Goal: Find specific page/section: Find specific page/section

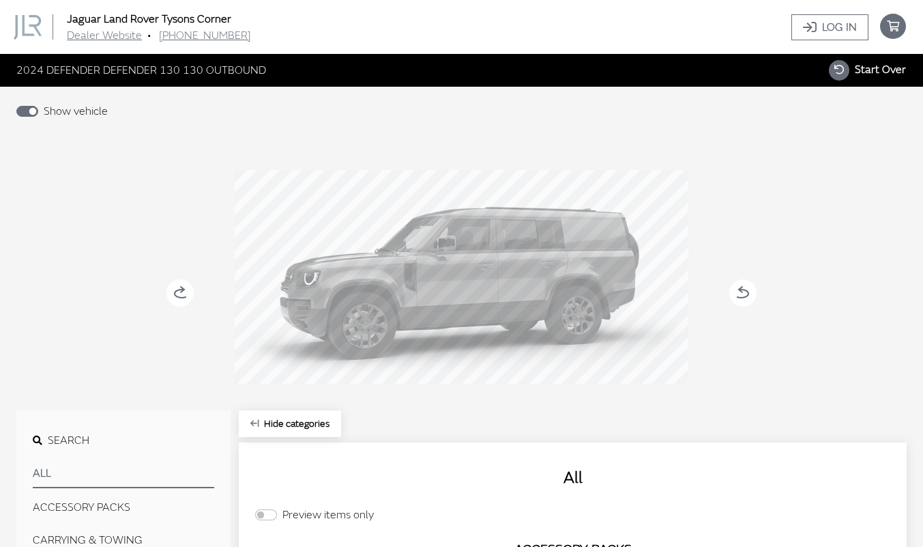
click at [843, 70] on icon "button" at bounding box center [839, 70] width 20 height 20
select select
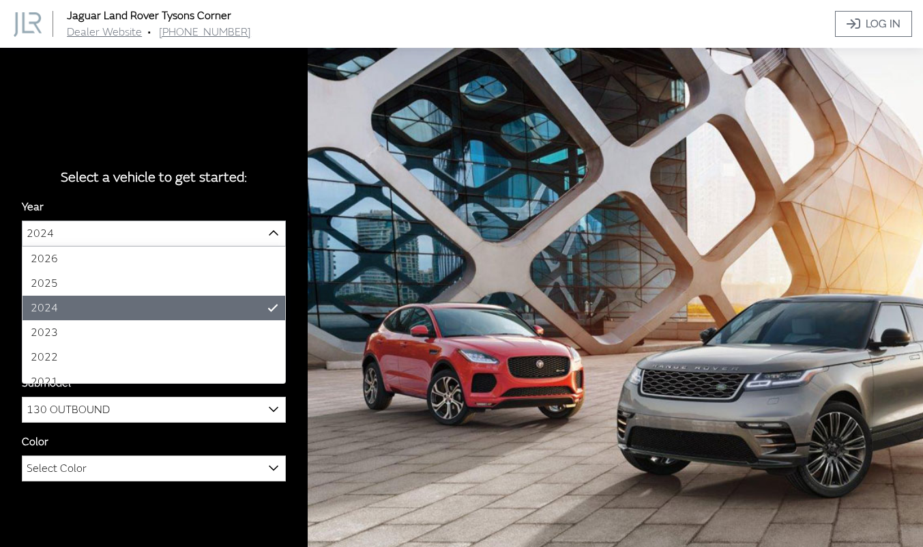
click at [114, 244] on span "2024" at bounding box center [154, 233] width 263 height 25
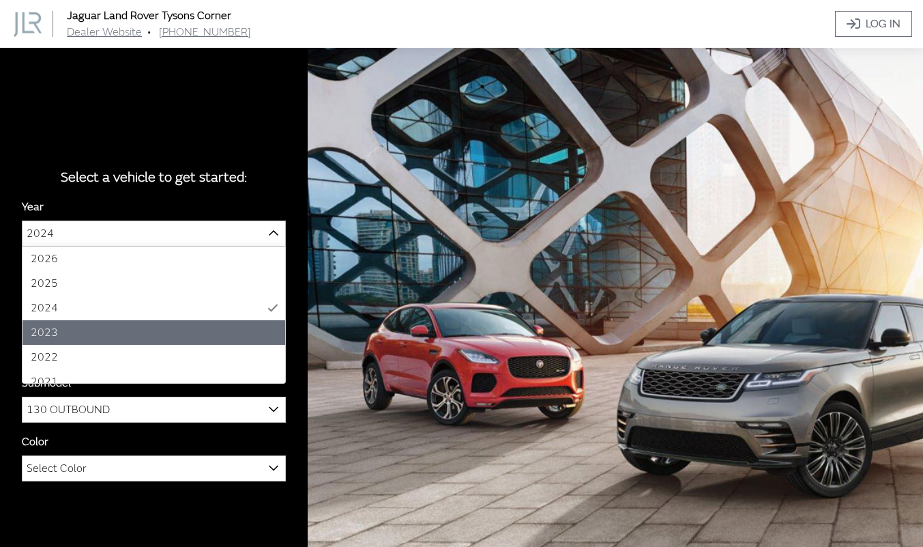
select select "41"
select select
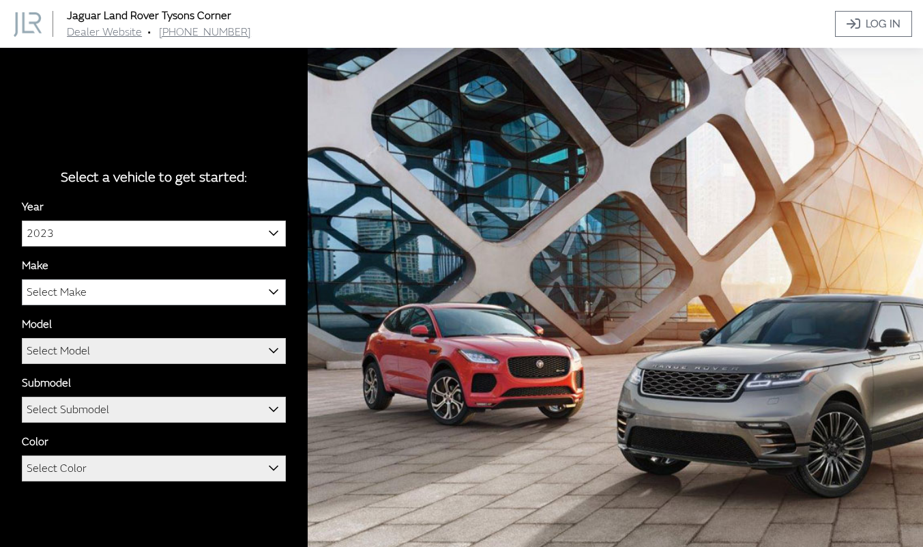
click at [120, 300] on span "Select Make" at bounding box center [154, 292] width 263 height 25
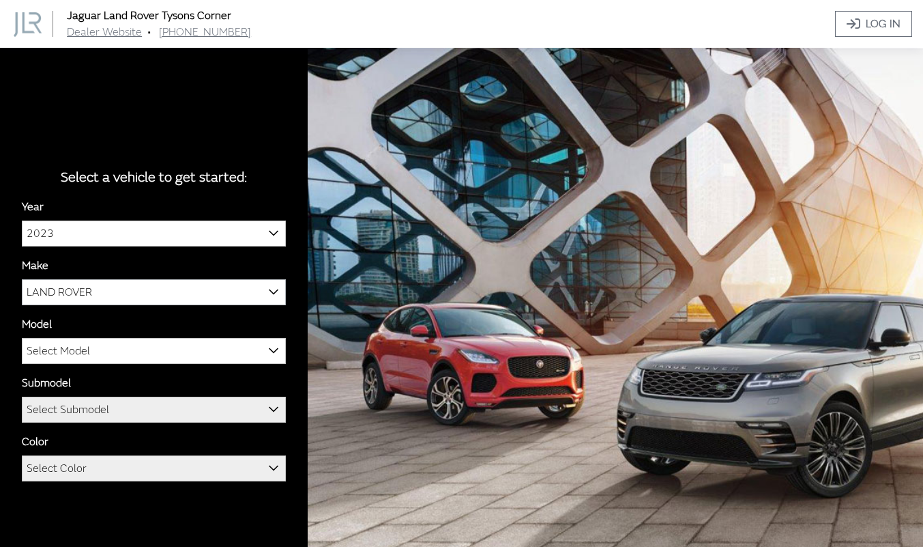
click at [138, 289] on span "LAND ROVER" at bounding box center [154, 292] width 263 height 25
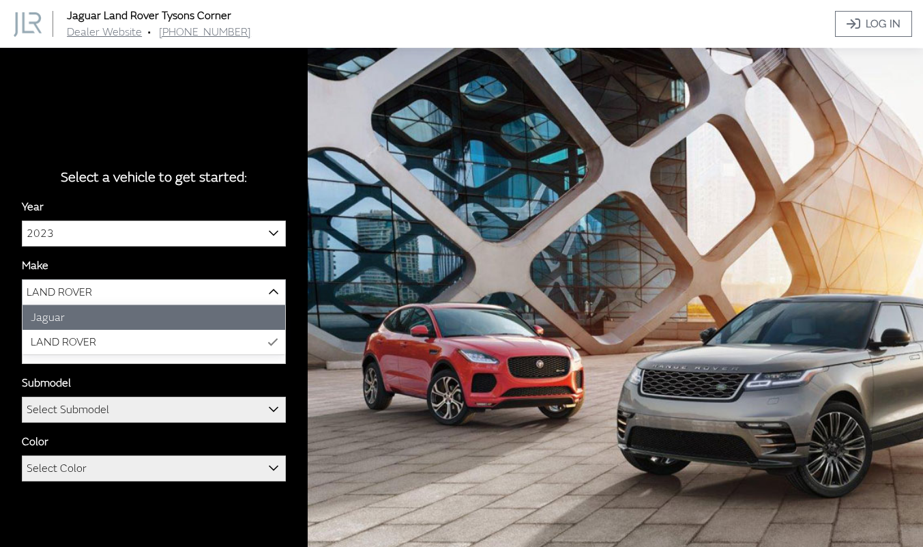
select select "38"
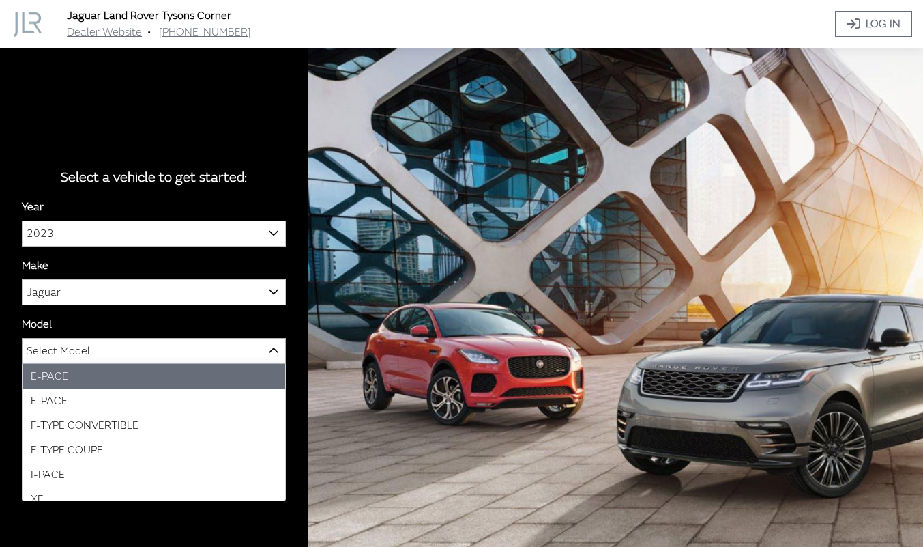
click at [96, 345] on span "Select Model" at bounding box center [154, 350] width 263 height 25
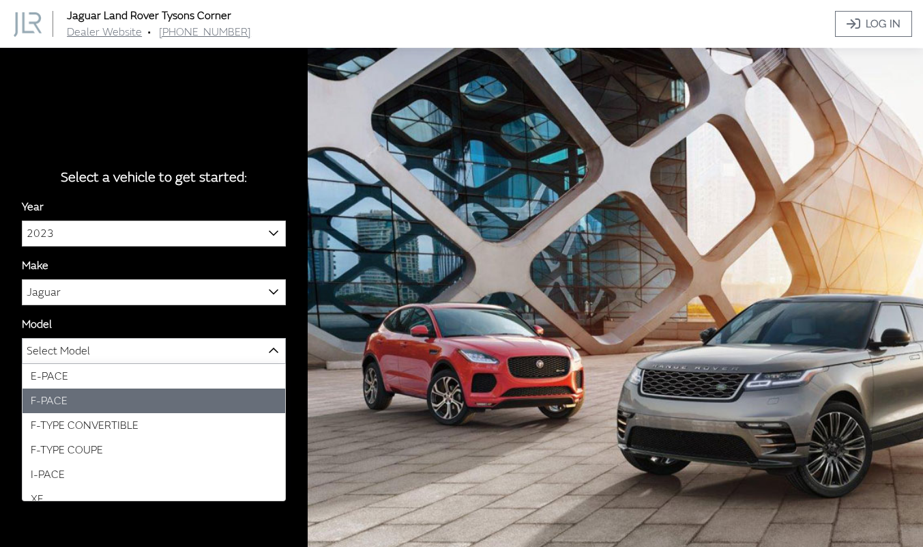
select select "822"
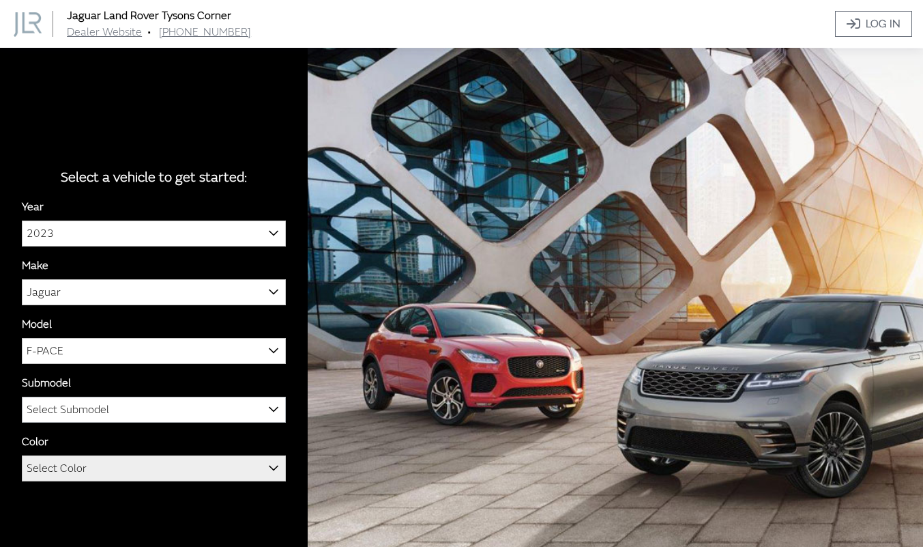
click at [63, 396] on span "Select Submodel" at bounding box center [154, 409] width 264 height 26
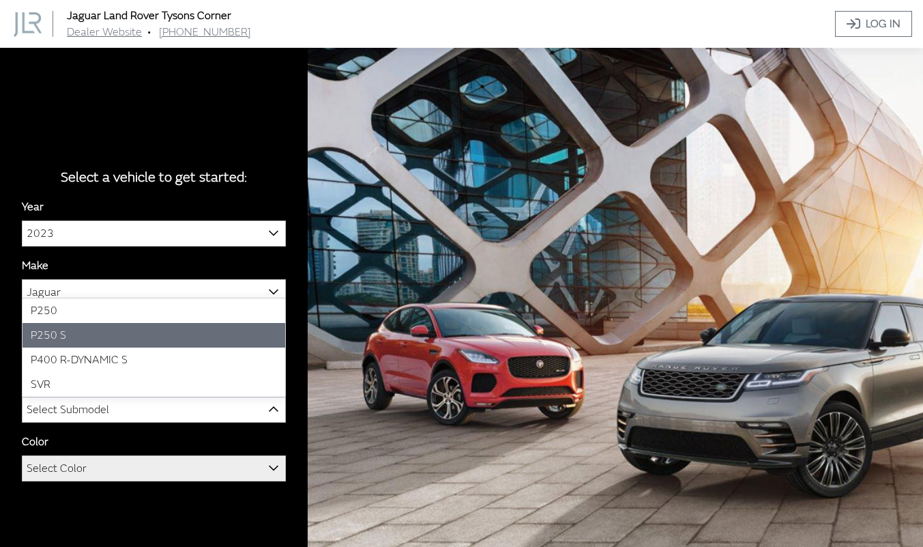
select select "2871"
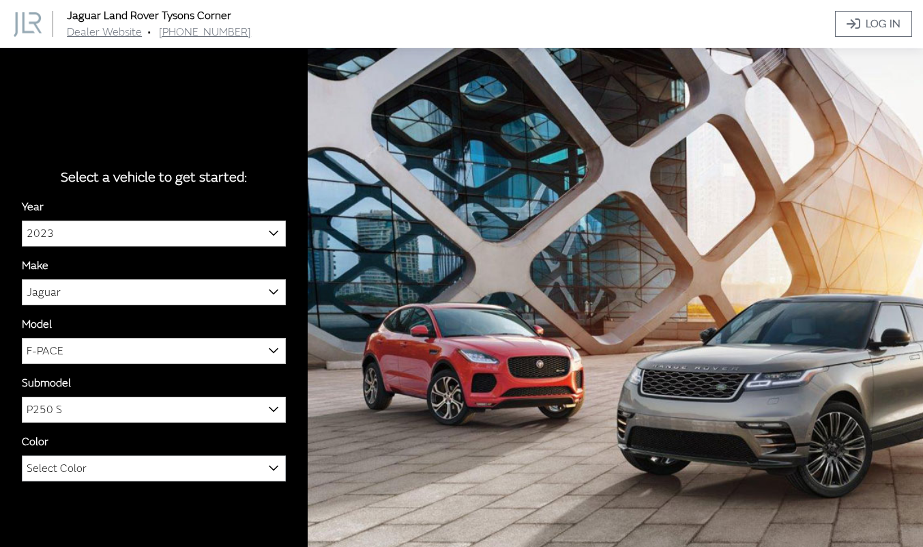
click at [88, 463] on span "Select Color" at bounding box center [154, 468] width 263 height 25
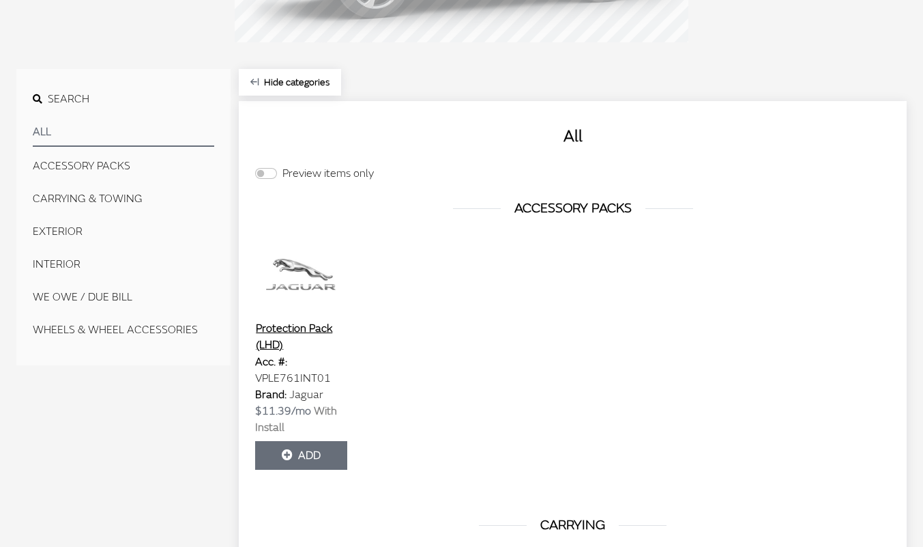
scroll to position [546, 0]
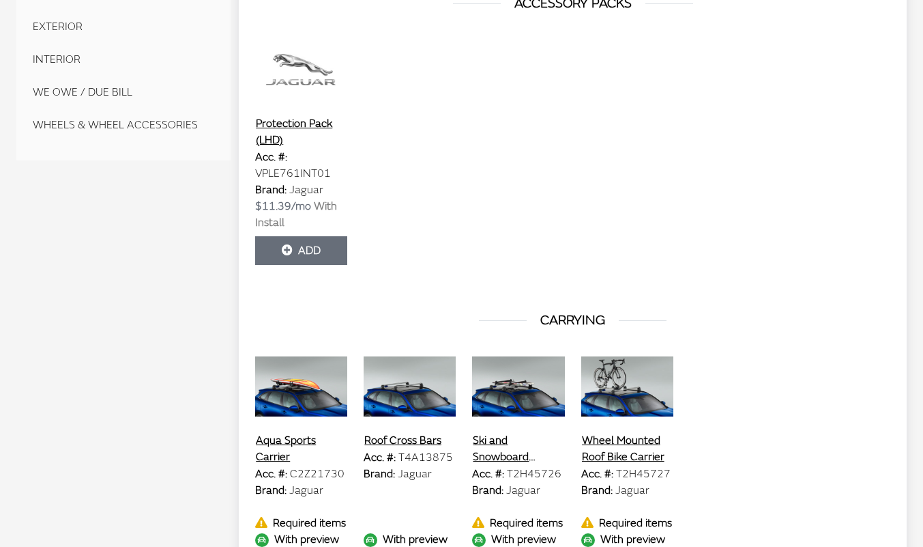
click at [512, 389] on img at bounding box center [518, 386] width 92 height 68
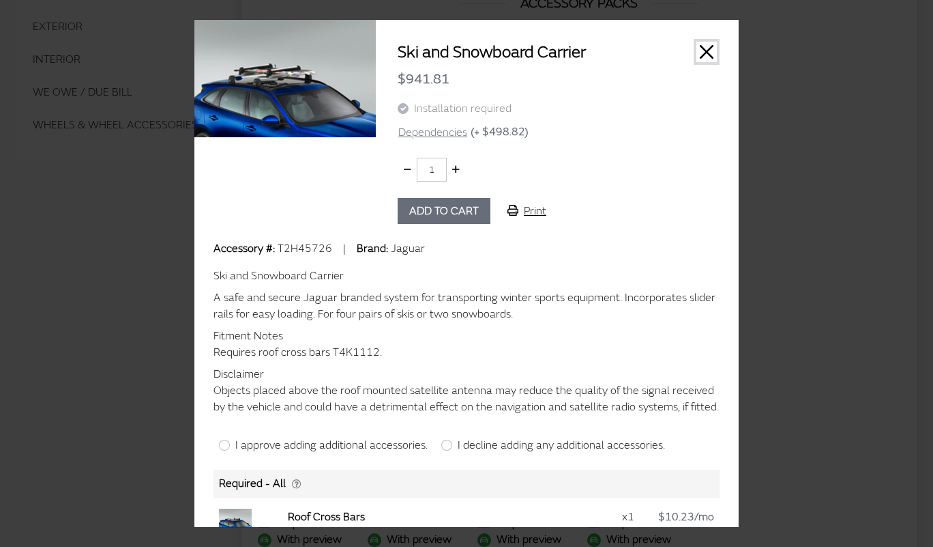
click at [697, 51] on button "Close" at bounding box center [707, 52] width 20 height 20
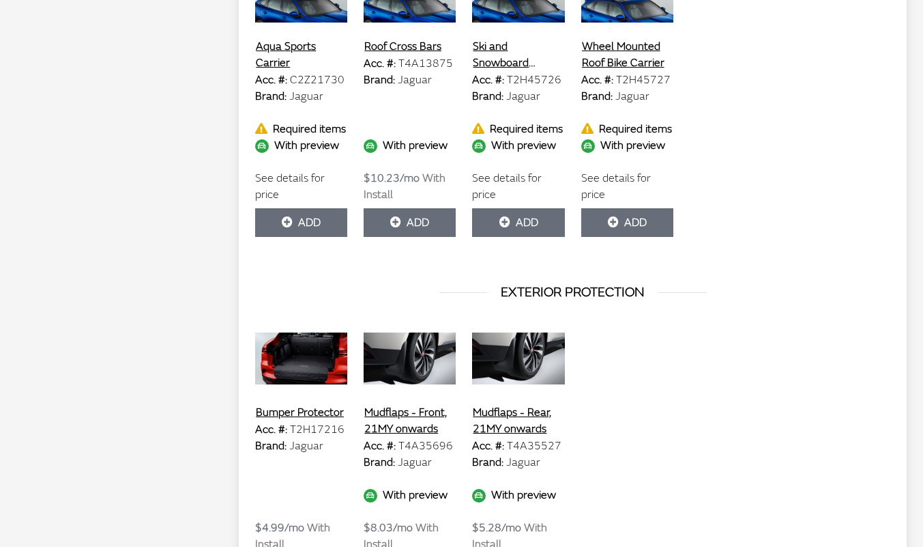
scroll to position [955, 0]
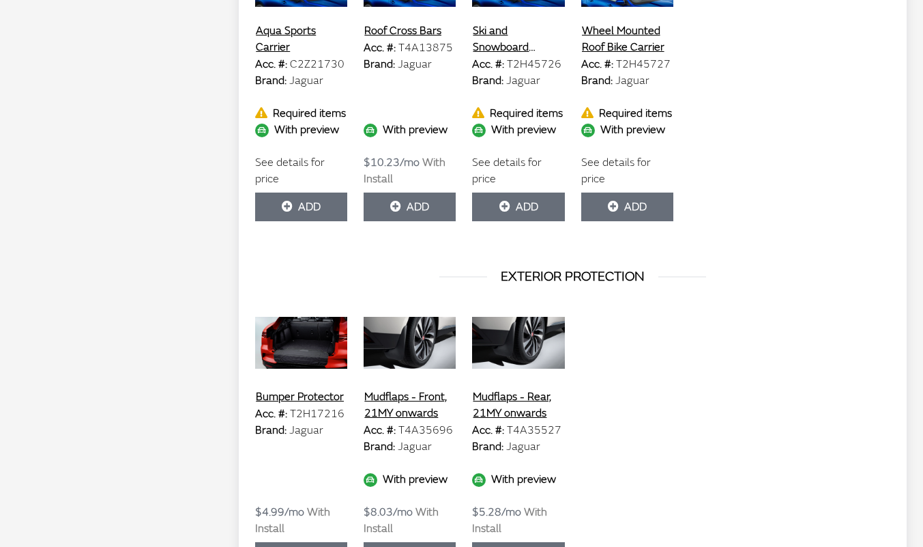
click at [305, 362] on img at bounding box center [301, 342] width 92 height 68
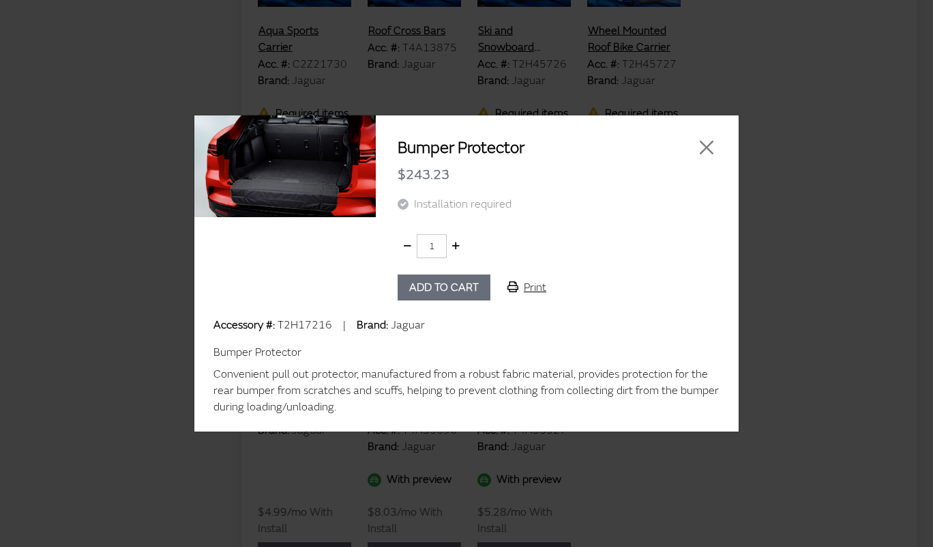
click at [287, 198] on img at bounding box center [285, 166] width 182 height 102
click at [722, 159] on div "Bumper Protector $243.23 Installation required 1 Add to cart Print" at bounding box center [557, 218] width 363 height 163
click at [716, 152] on button "Close" at bounding box center [707, 147] width 20 height 20
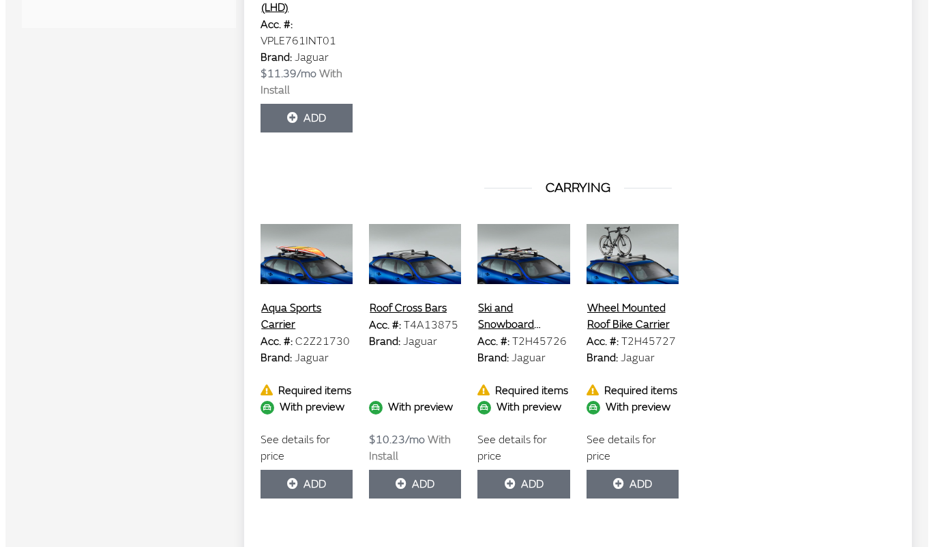
scroll to position [614, 0]
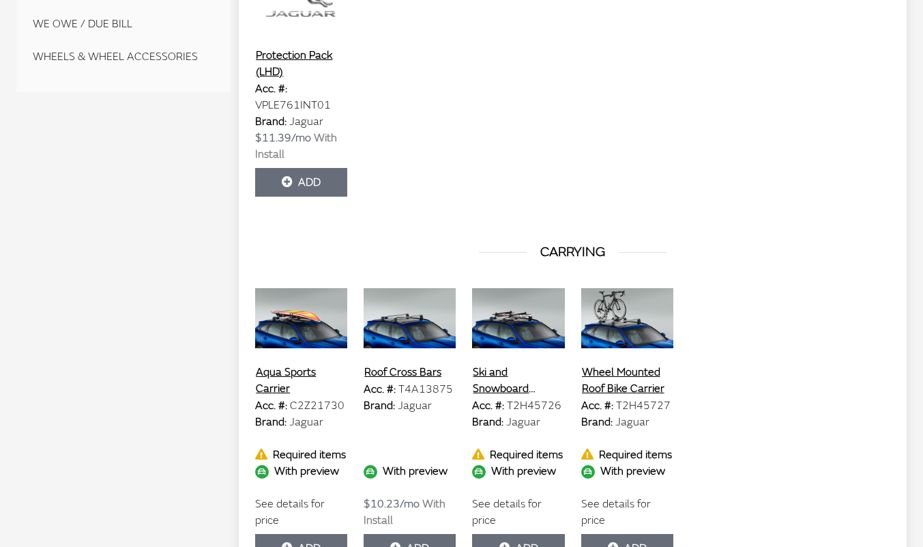
click at [538, 345] on img at bounding box center [518, 318] width 92 height 68
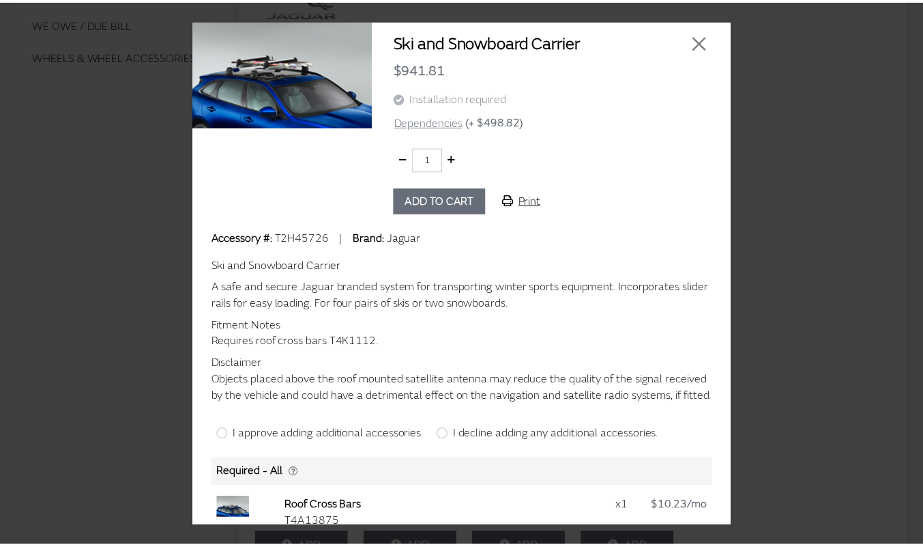
scroll to position [0, 0]
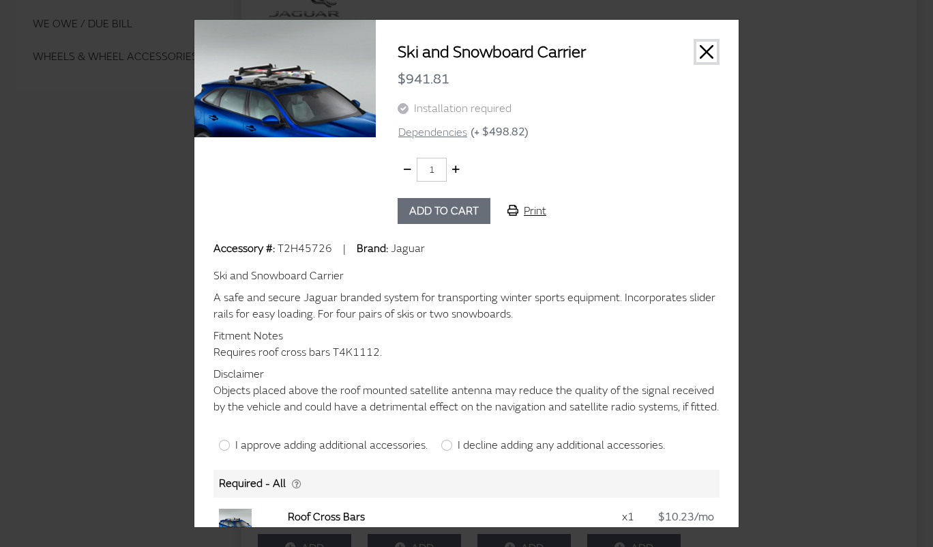
click at [697, 53] on button "Close" at bounding box center [707, 52] width 20 height 20
